Goal: Find specific page/section: Find specific page/section

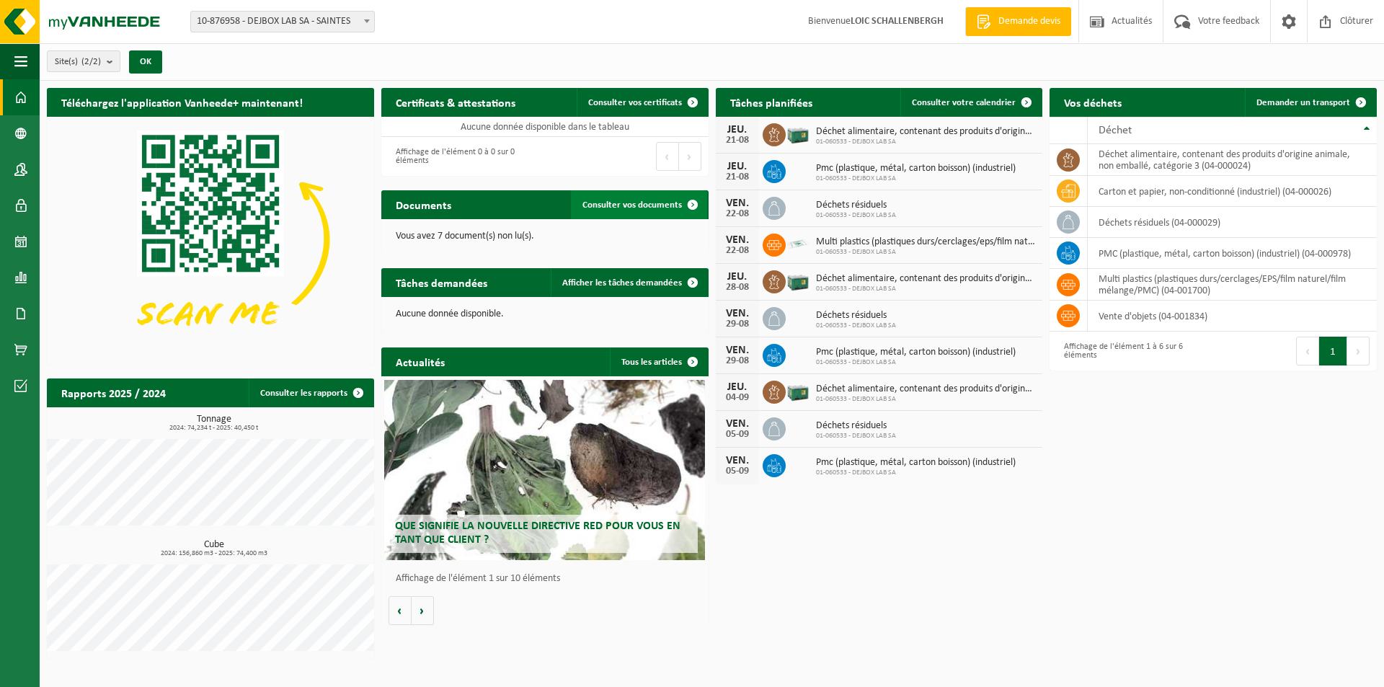
click at [645, 205] on span "Consulter vos documents" at bounding box center [633, 204] width 100 height 9
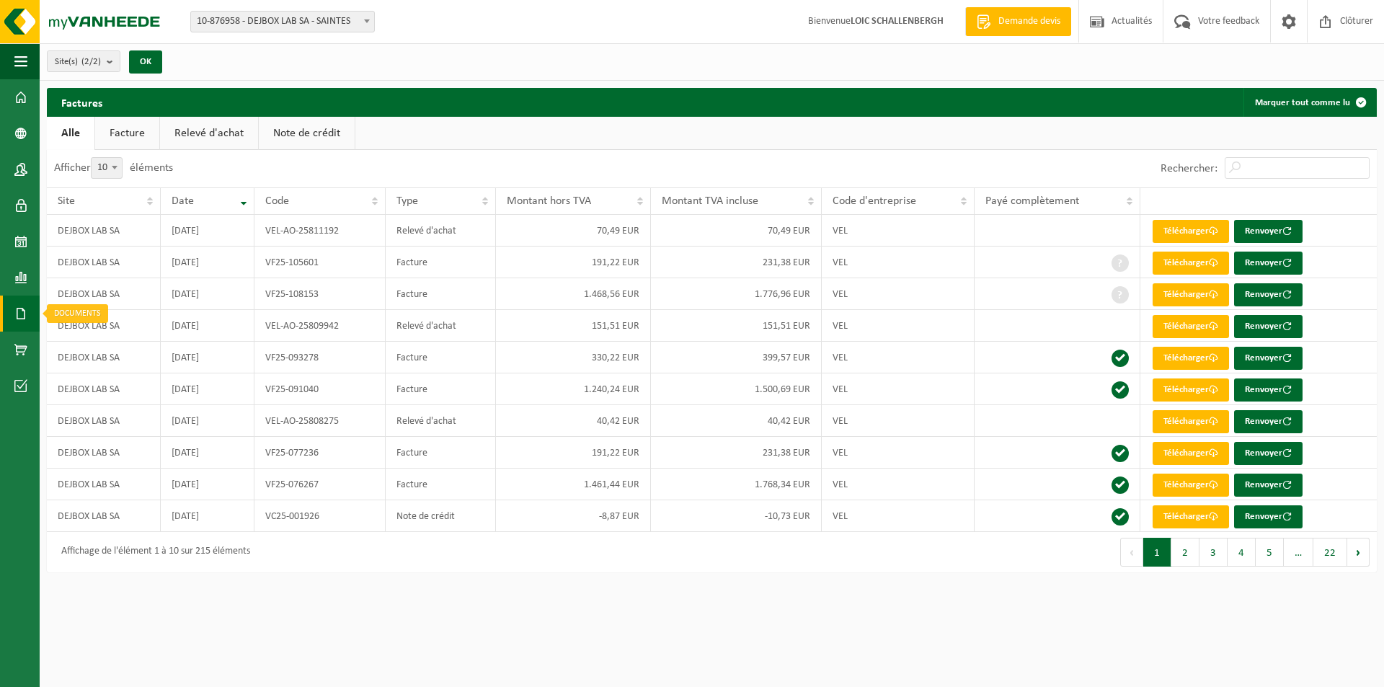
click at [18, 309] on span at bounding box center [20, 314] width 13 height 36
click at [89, 343] on span "Documents" at bounding box center [108, 344] width 48 height 27
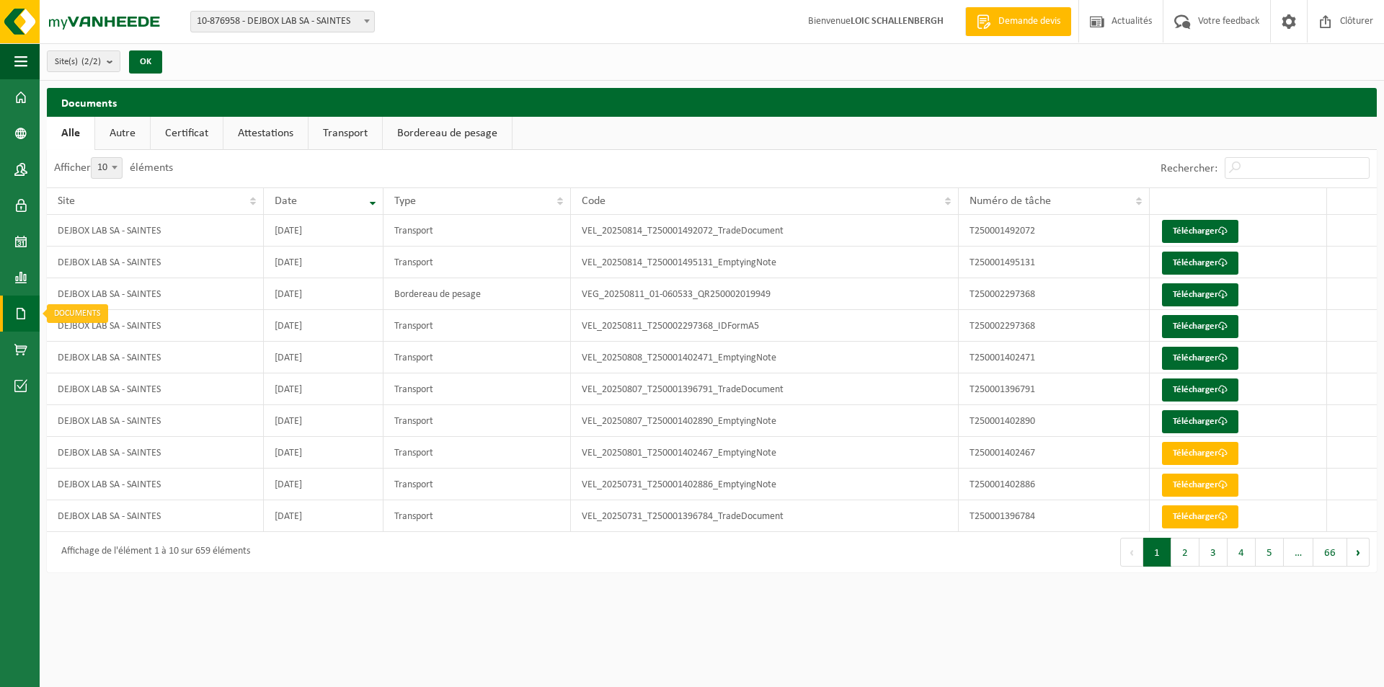
click at [22, 309] on span at bounding box center [20, 314] width 13 height 36
click at [72, 315] on link "Factures" at bounding box center [96, 312] width 107 height 27
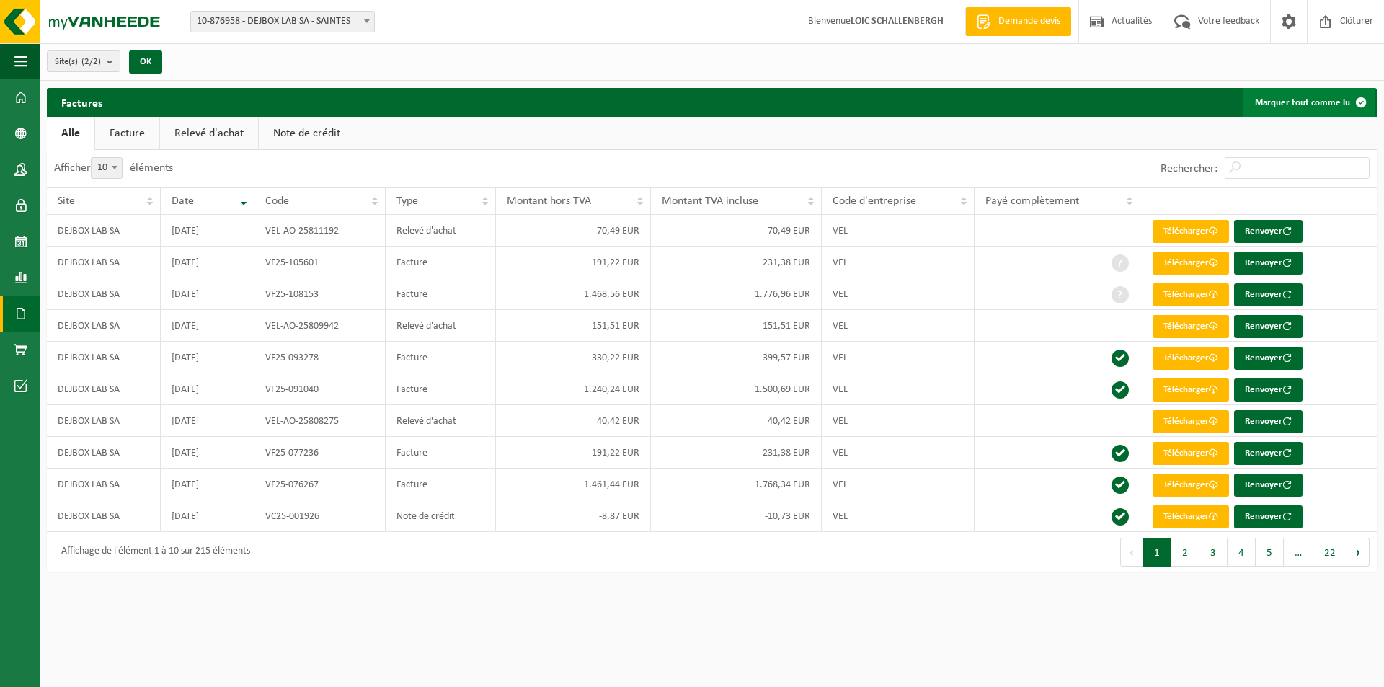
click at [1333, 107] on button "Marquer tout comme lu" at bounding box center [1310, 102] width 132 height 29
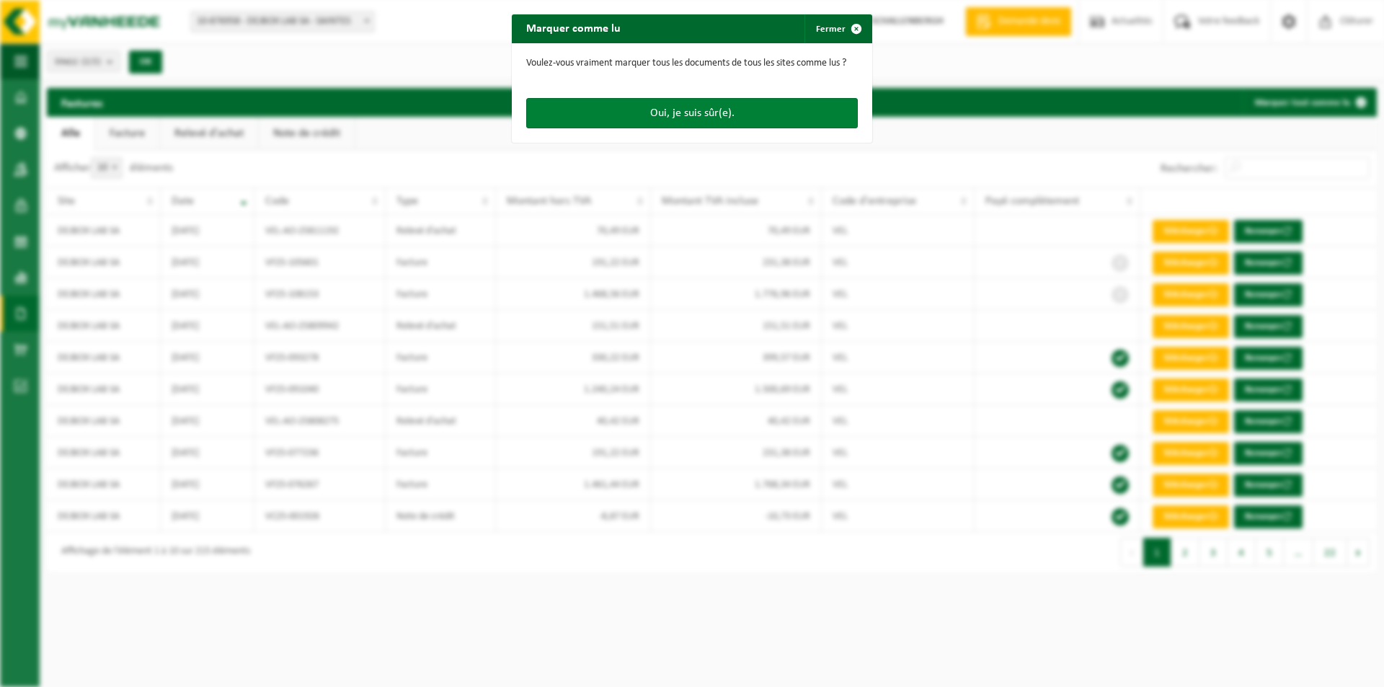
click at [686, 111] on button "Oui, je suis sûr(e)." at bounding box center [692, 113] width 332 height 30
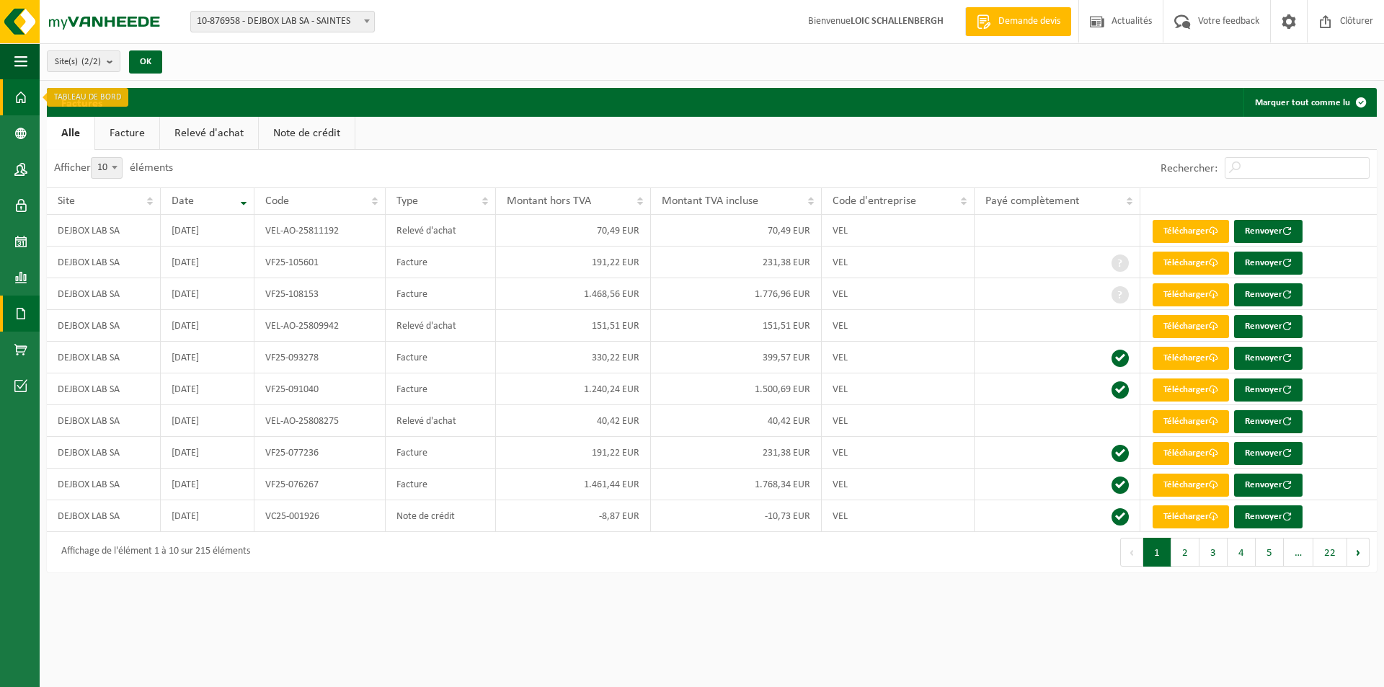
click at [6, 97] on link "Tableau de bord" at bounding box center [20, 97] width 40 height 36
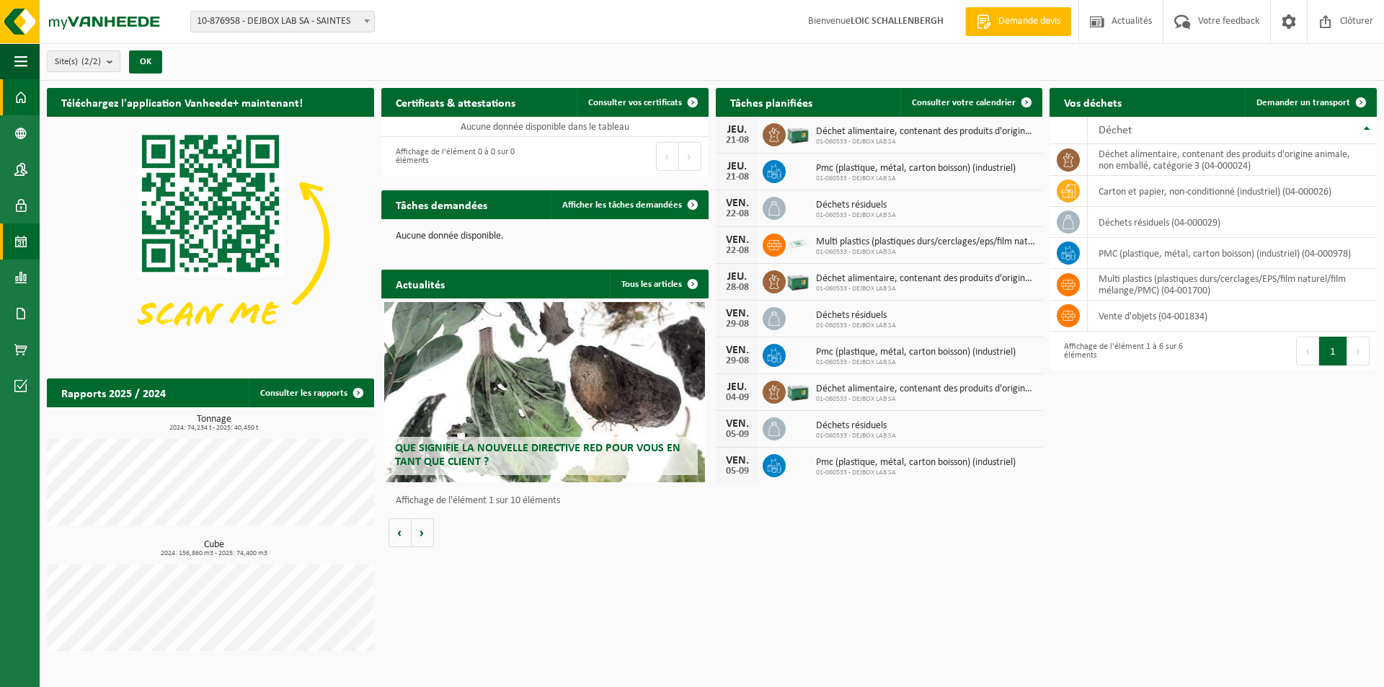
click at [18, 247] on span at bounding box center [20, 242] width 13 height 36
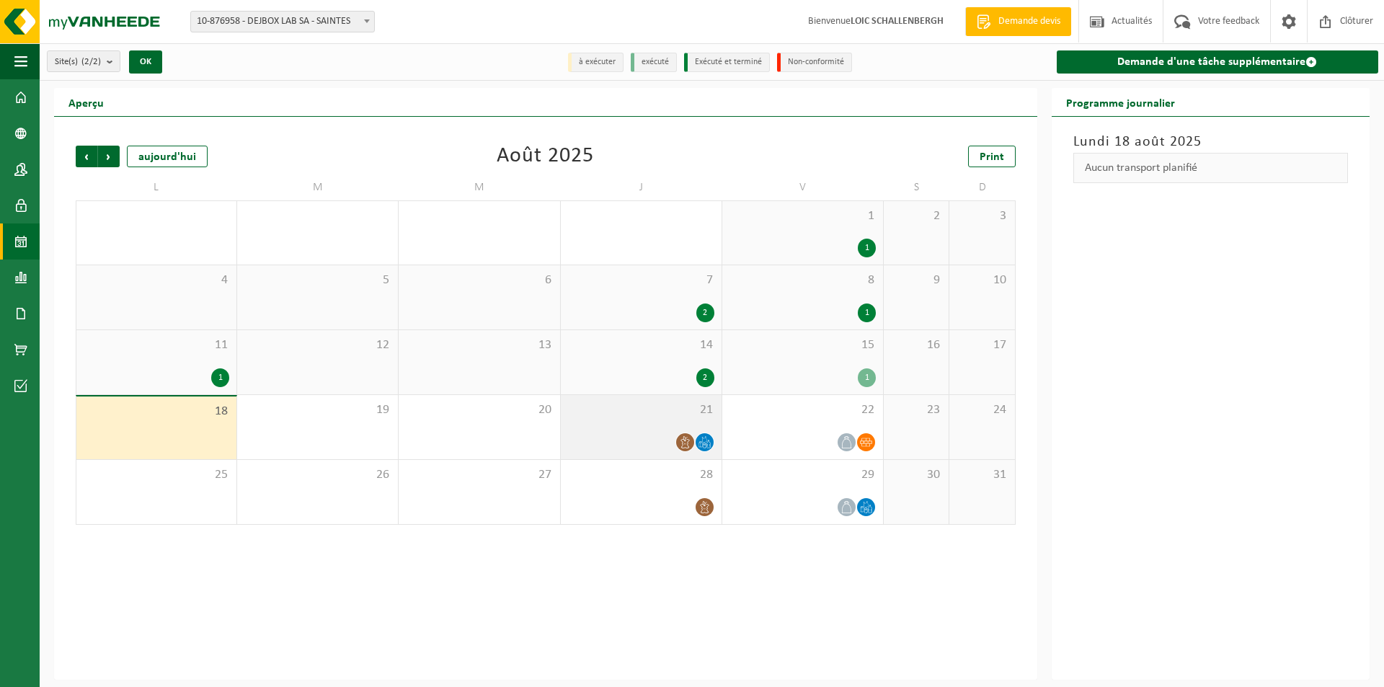
click at [632, 439] on div at bounding box center [641, 442] width 146 height 19
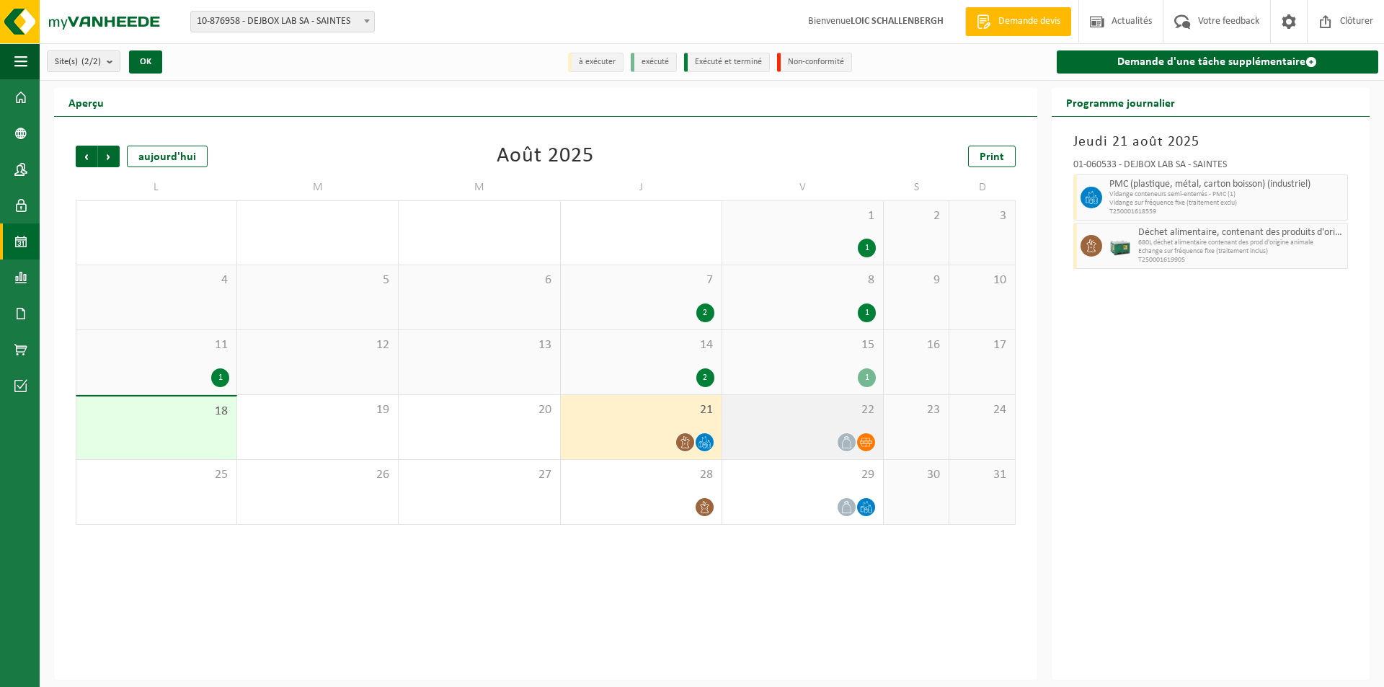
click at [777, 440] on div at bounding box center [803, 442] width 146 height 19
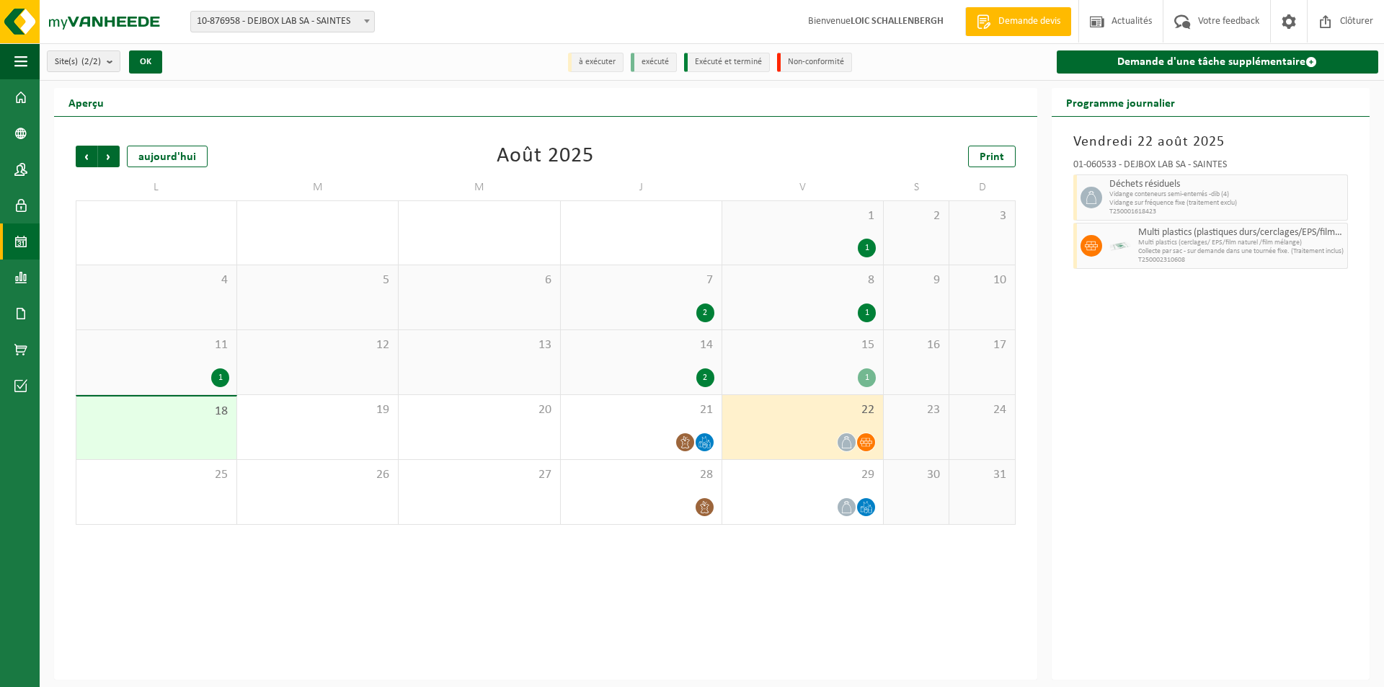
click at [655, 374] on div "2" at bounding box center [641, 377] width 146 height 19
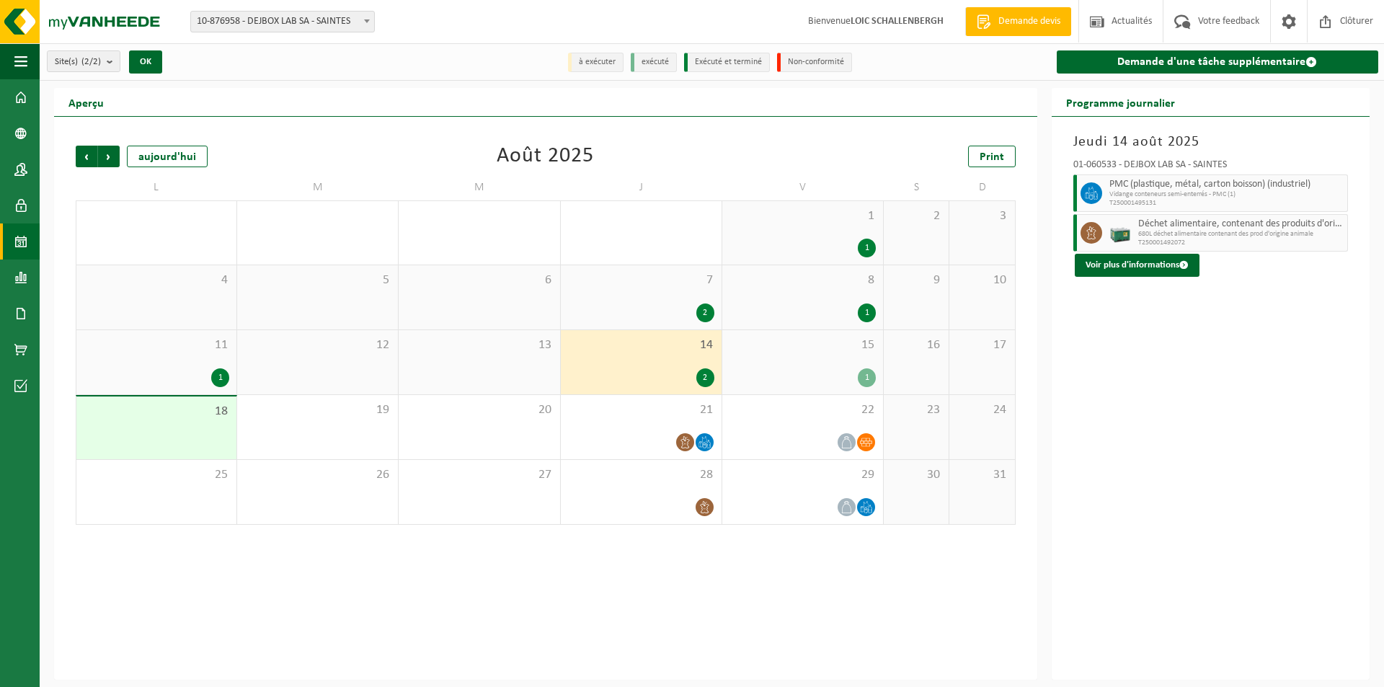
click at [808, 374] on div "1" at bounding box center [803, 377] width 146 height 19
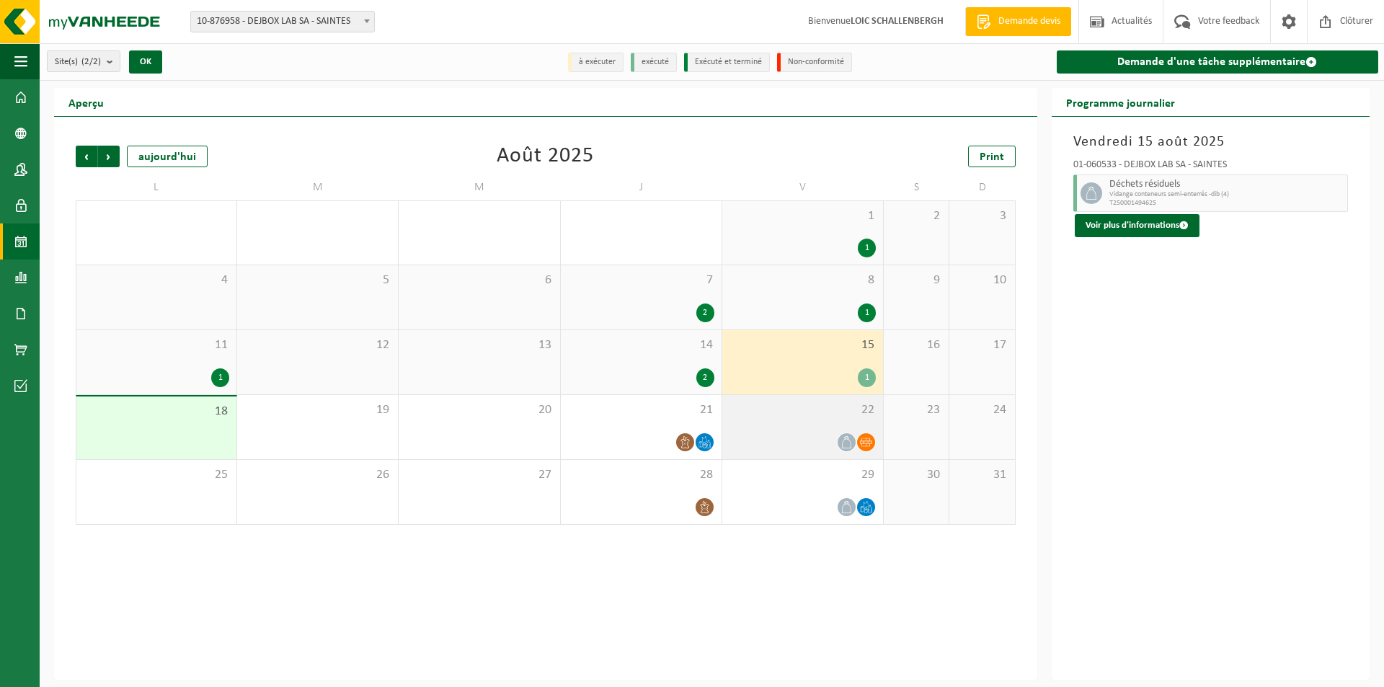
click at [816, 451] on div "22" at bounding box center [802, 427] width 161 height 64
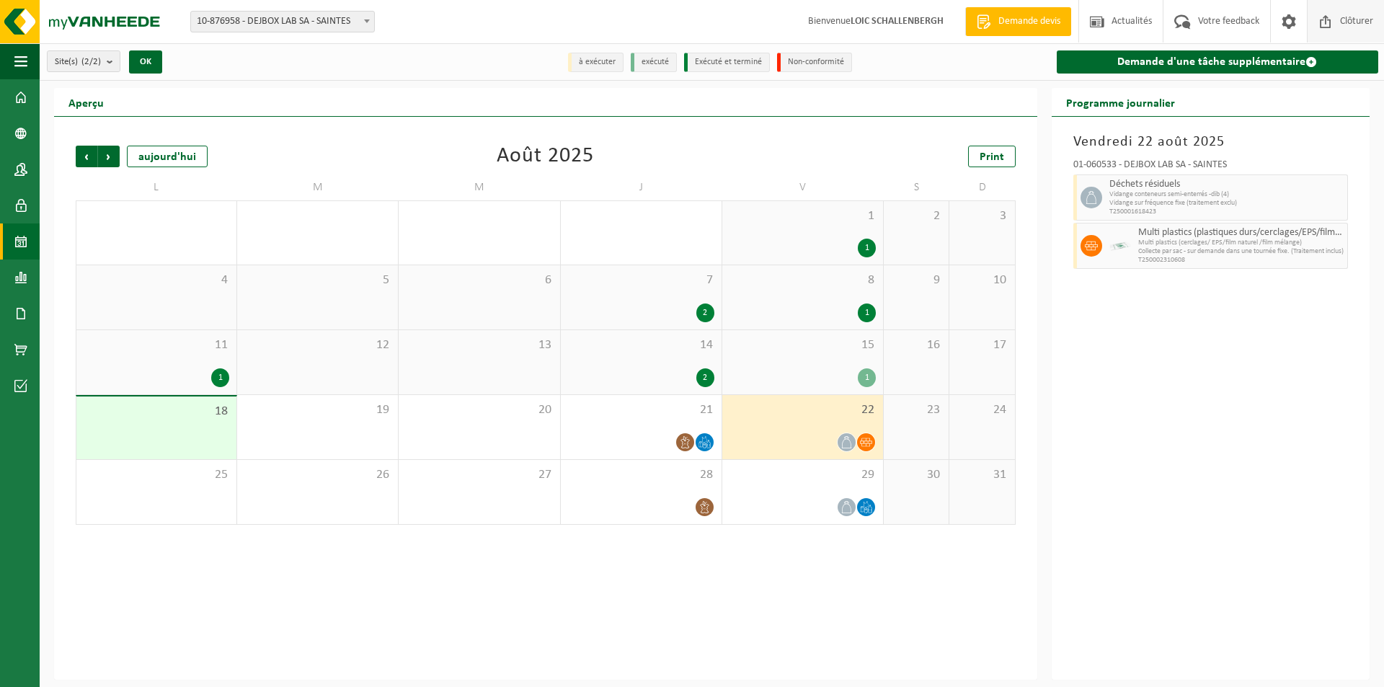
click at [1366, 32] on span "Clôturer" at bounding box center [1357, 21] width 40 height 43
